Goal: Information Seeking & Learning: Find specific fact

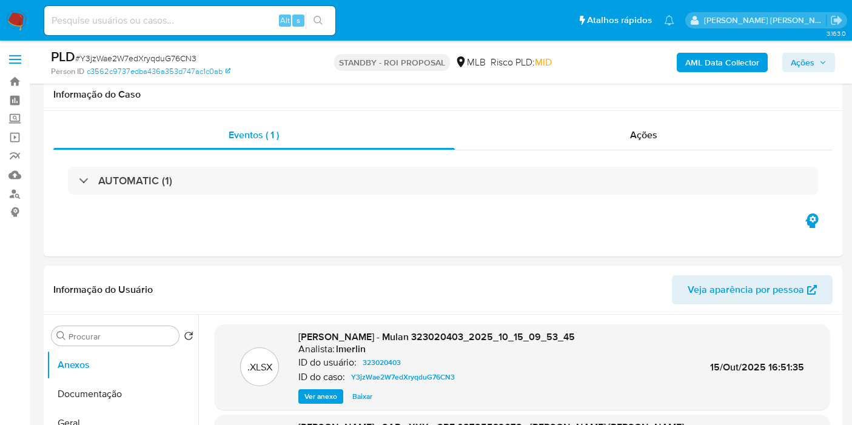
select select "10"
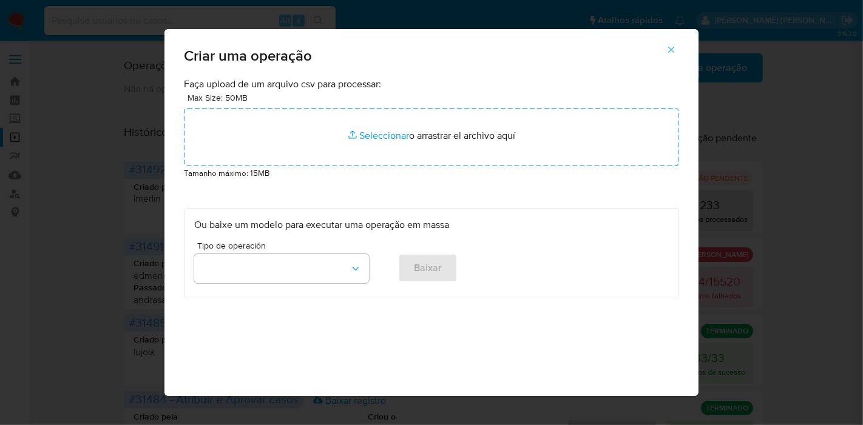
click at [676, 49] on icon "button" at bounding box center [670, 49] width 11 height 11
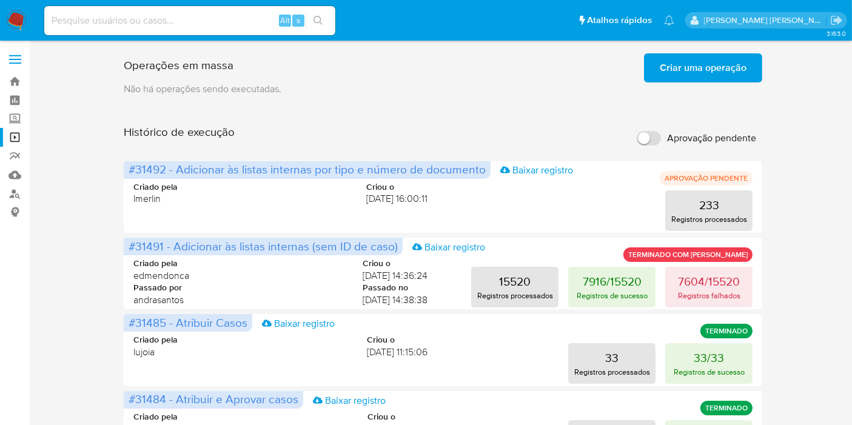
click at [19, 22] on img at bounding box center [16, 20] width 21 height 21
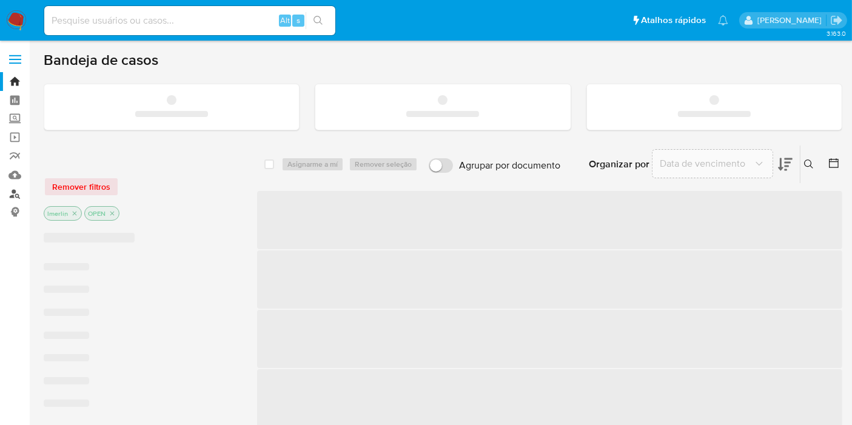
click at [13, 198] on link "Localizador de pessoas" at bounding box center [72, 193] width 144 height 19
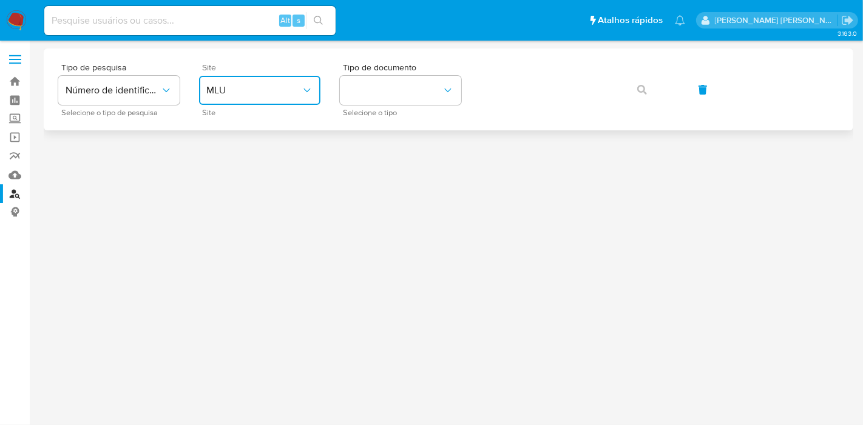
click at [242, 96] on span "MLU" at bounding box center [253, 90] width 95 height 12
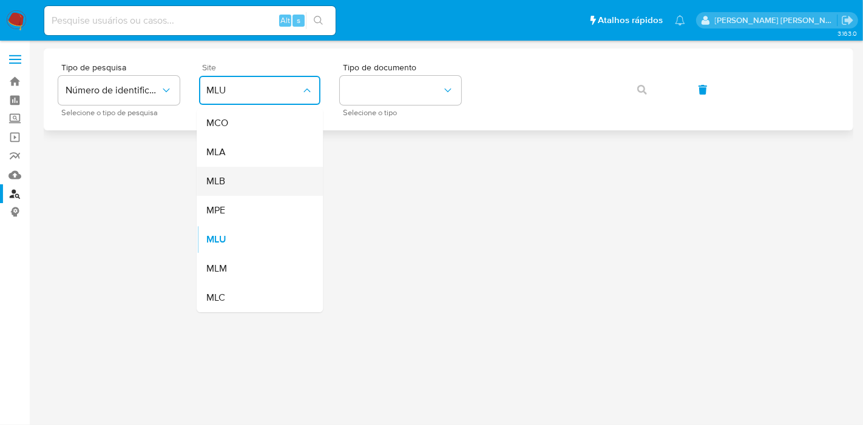
click at [239, 183] on div "MLB" at bounding box center [255, 181] width 99 height 29
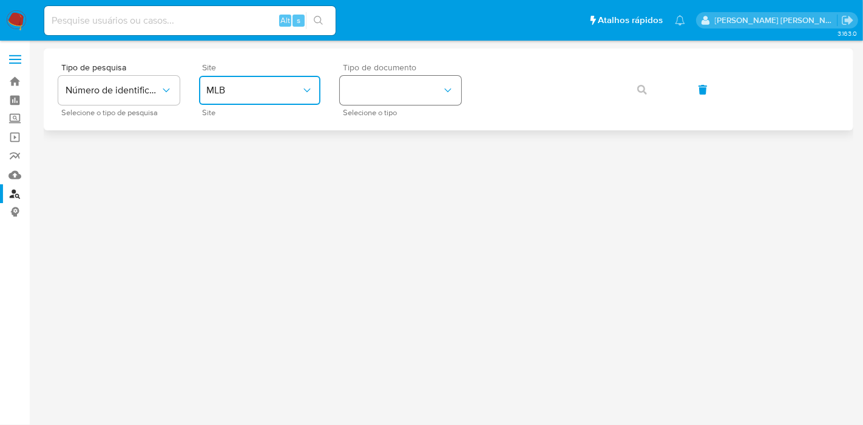
click at [441, 80] on button "identificationType" at bounding box center [400, 90] width 121 height 29
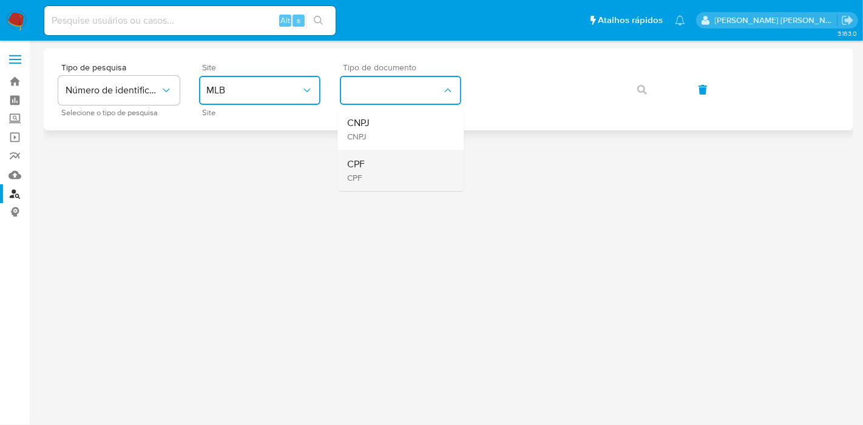
click at [399, 152] on div "CPF CPF" at bounding box center [396, 170] width 99 height 41
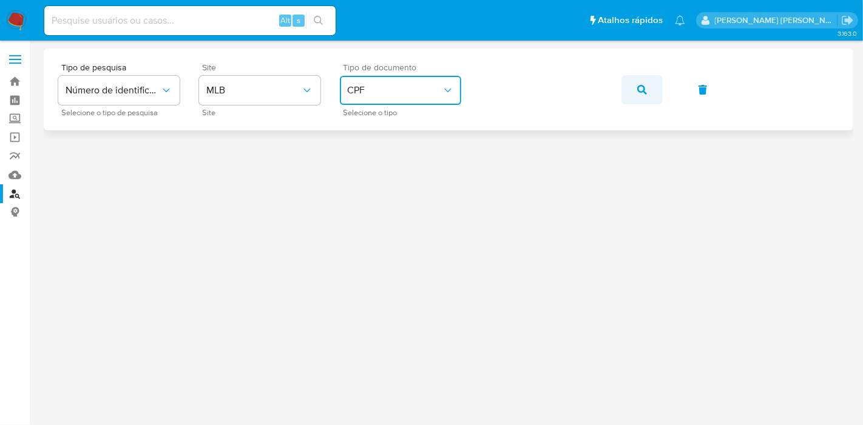
click at [636, 86] on button "button" at bounding box center [641, 89] width 41 height 29
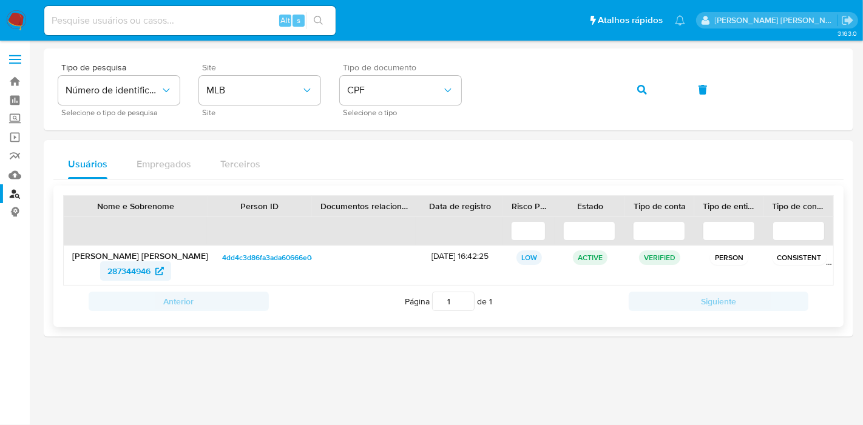
click at [123, 269] on span "287344946" at bounding box center [128, 270] width 43 height 19
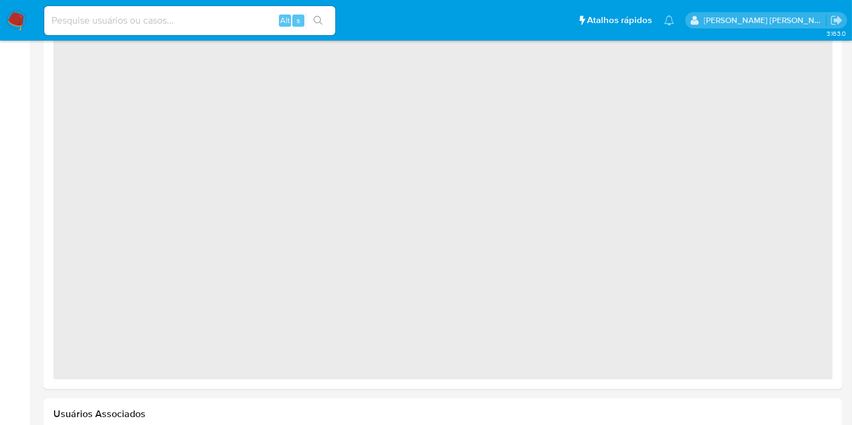
scroll to position [956, 0]
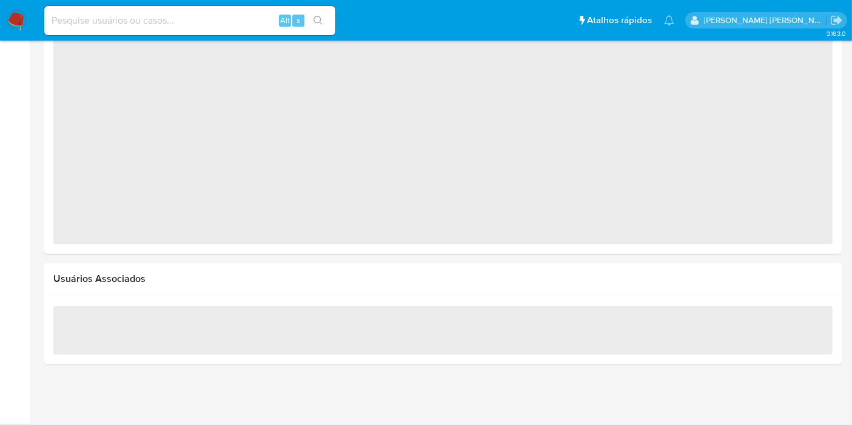
select select "10"
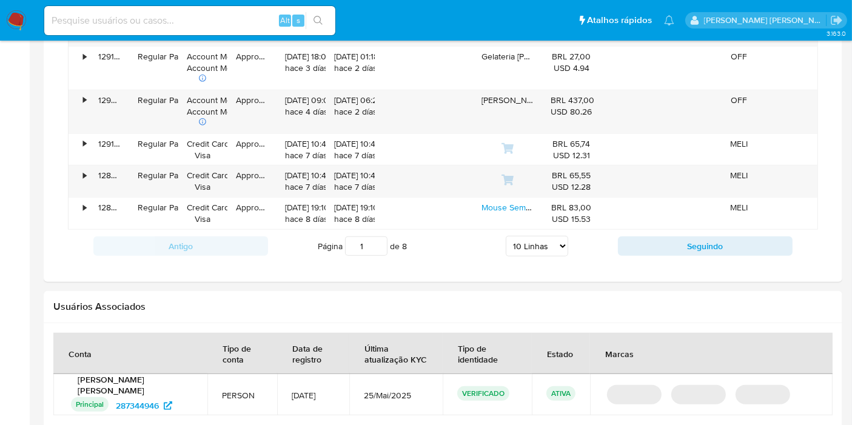
scroll to position [821, 0]
